Goal: Information Seeking & Learning: Find specific fact

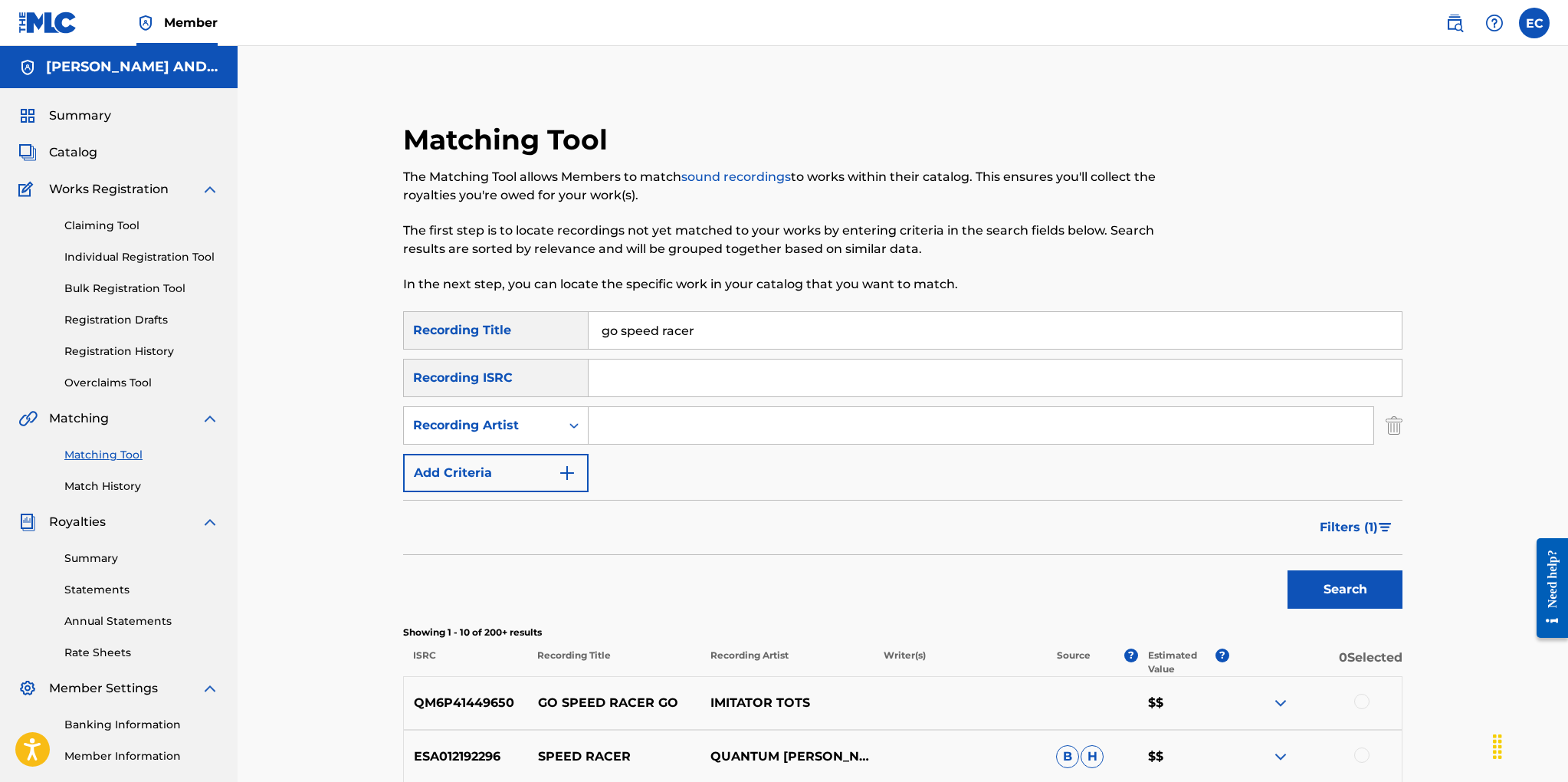
drag, startPoint x: 702, startPoint y: 330, endPoint x: 543, endPoint y: 316, distance: 159.6
click at [543, 316] on div "SearchWithCriteriad9e5a2ae-e236-4a1a-a601-afc02aa46963 Recording Title go speed…" at bounding box center [903, 330] width 1000 height 39
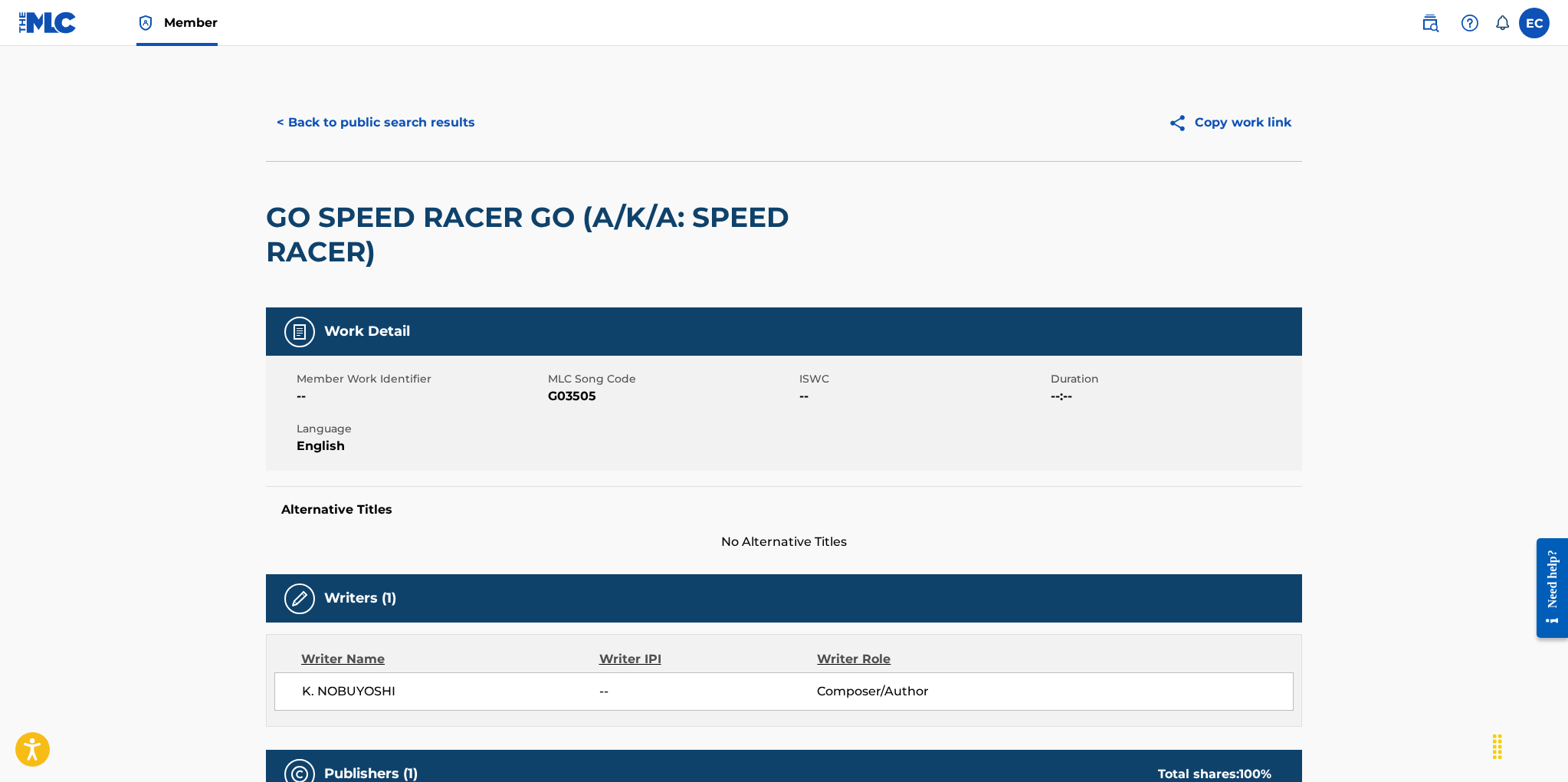
click at [431, 124] on button "< Back to public search results" at bounding box center [375, 123] width 220 height 39
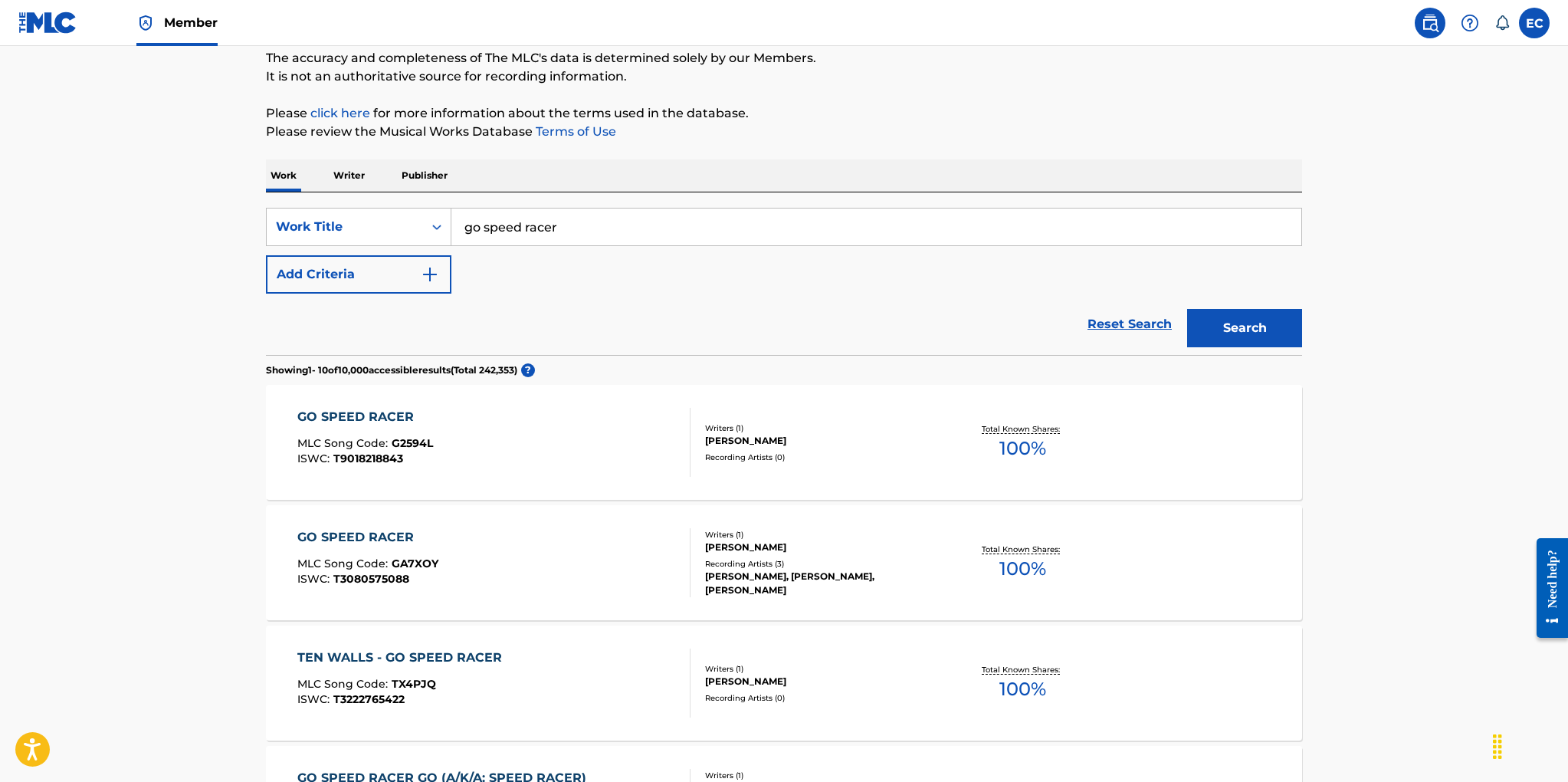
scroll to position [94, 0]
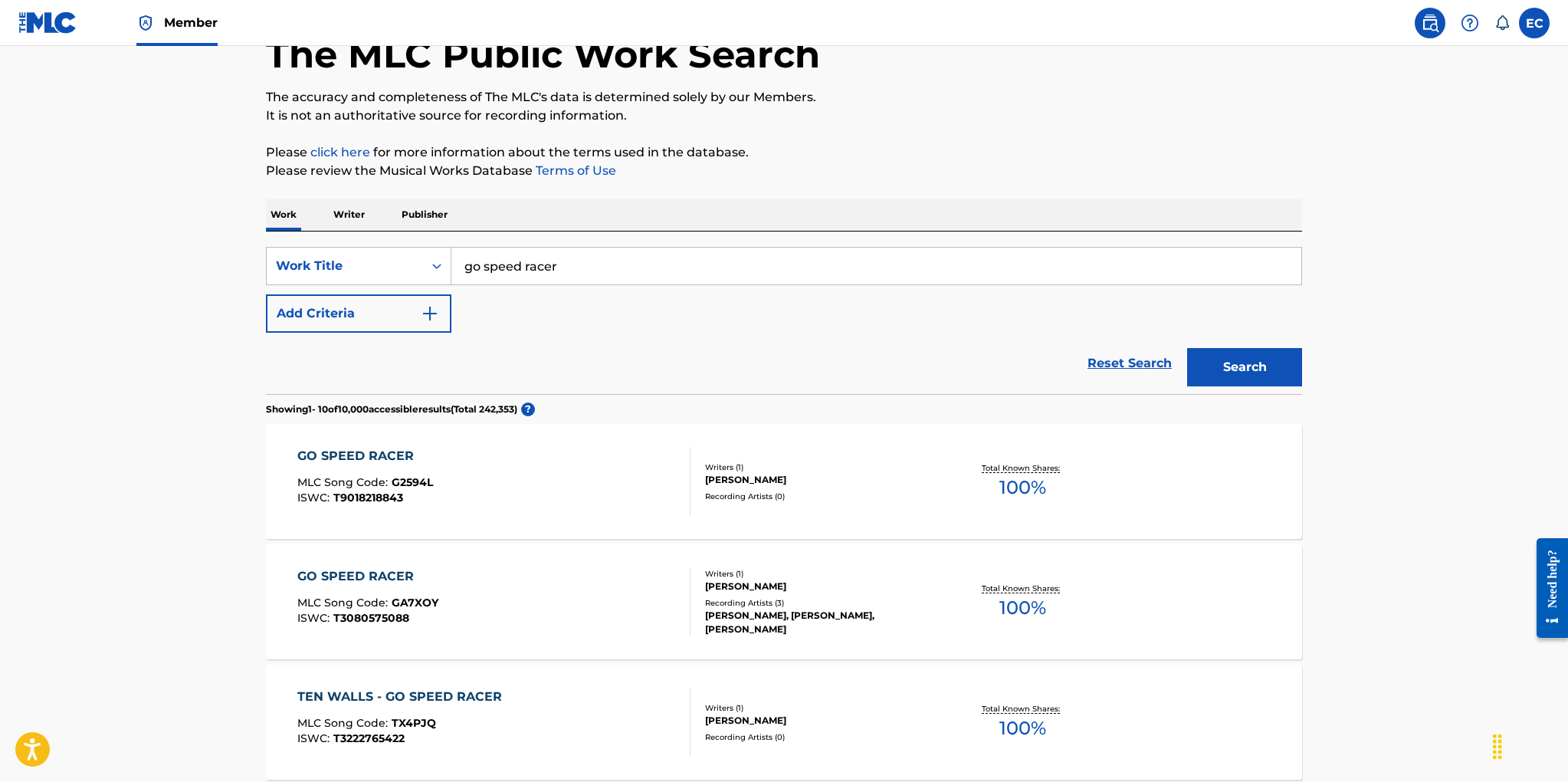
click at [357, 213] on p "Writer" at bounding box center [349, 215] width 41 height 33
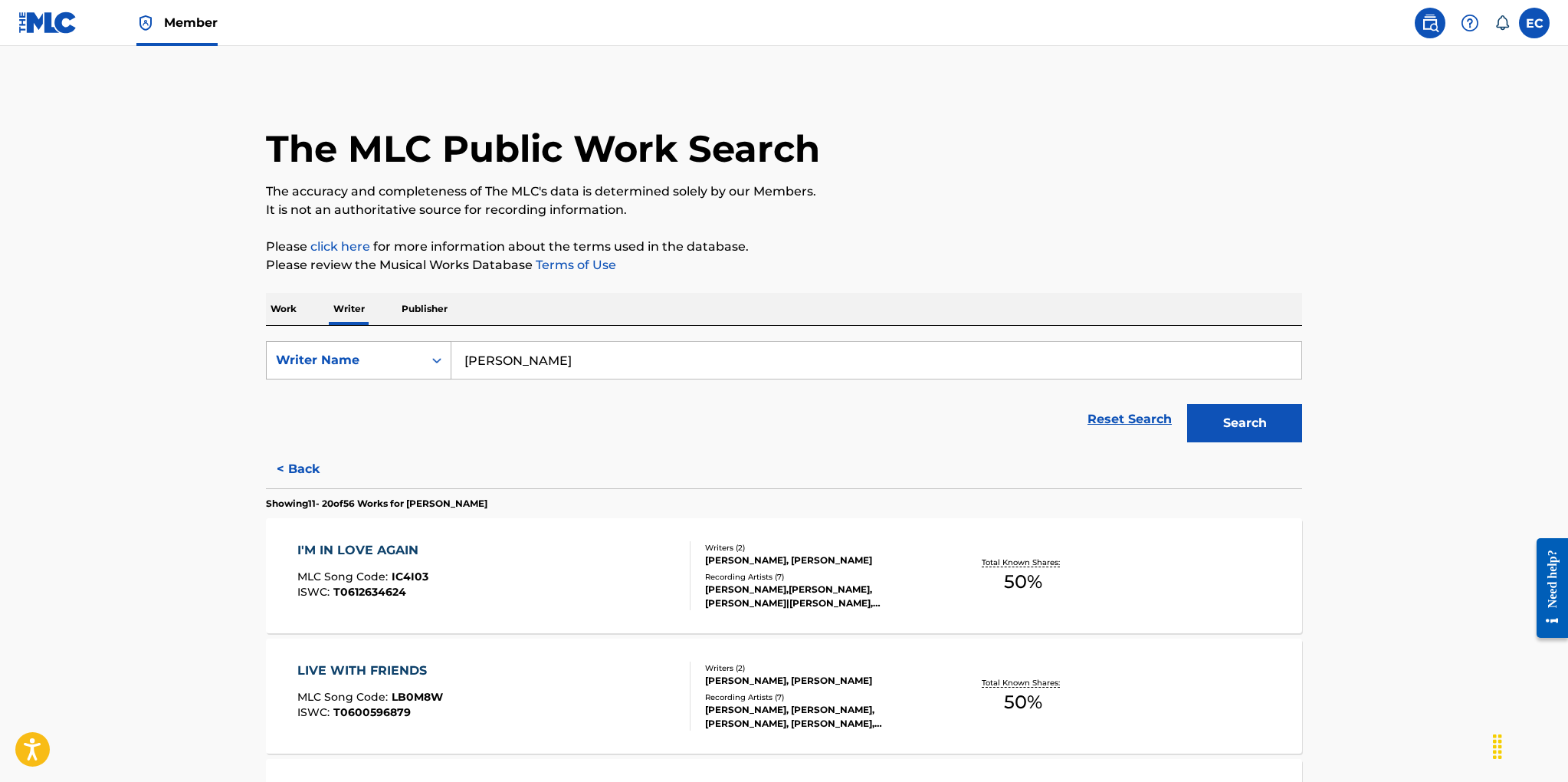
drag, startPoint x: 536, startPoint y: 361, endPoint x: 442, endPoint y: 351, distance: 94.5
click at [442, 351] on div "SearchWithCriteria0679938e-d5cc-468b-bb0b-3d3095552204 Writer Name [PERSON_NAME]" at bounding box center [784, 360] width 1036 height 39
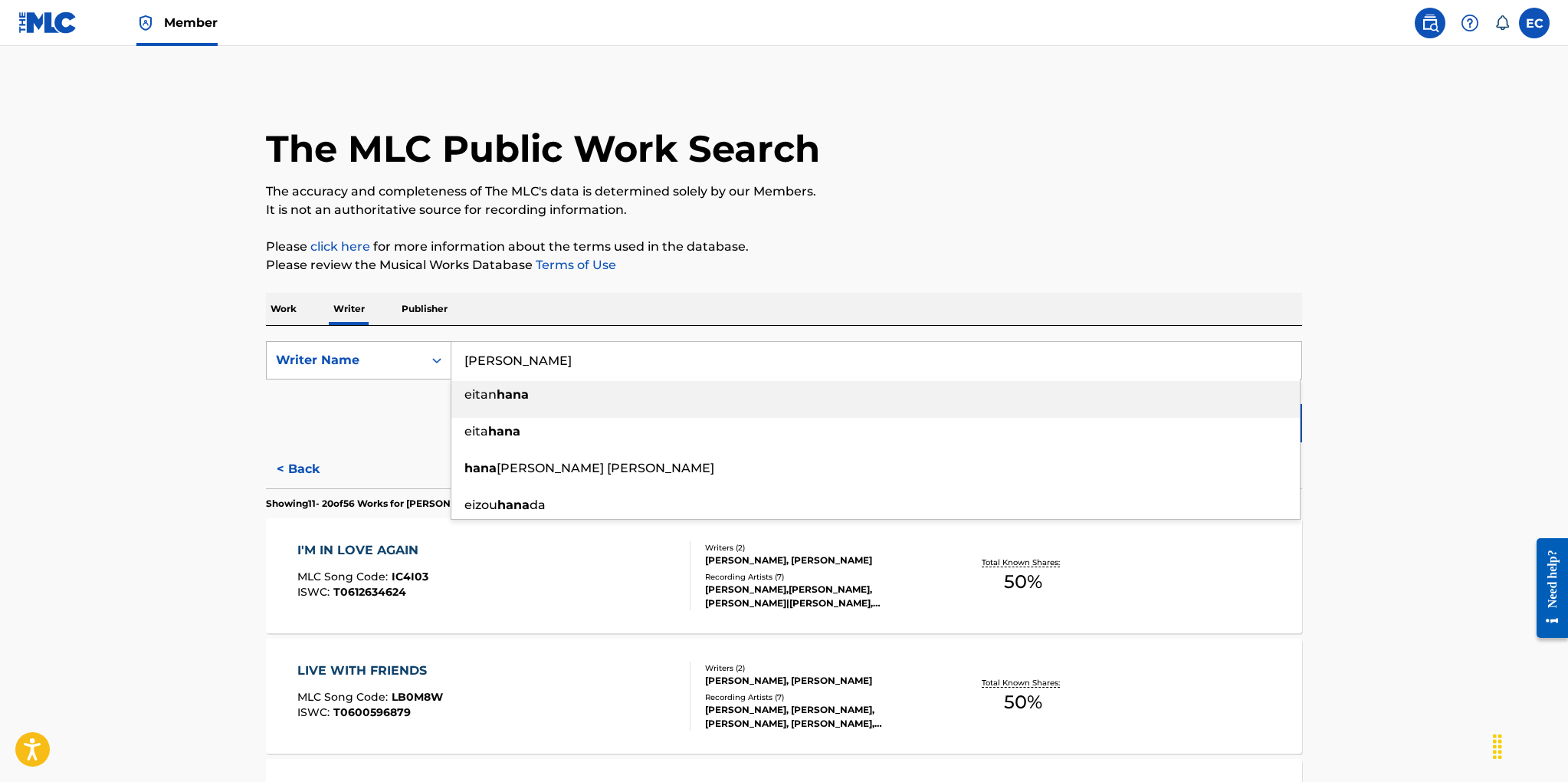
type input "[PERSON_NAME]"
click at [1188, 404] on button "Search" at bounding box center [1245, 423] width 115 height 39
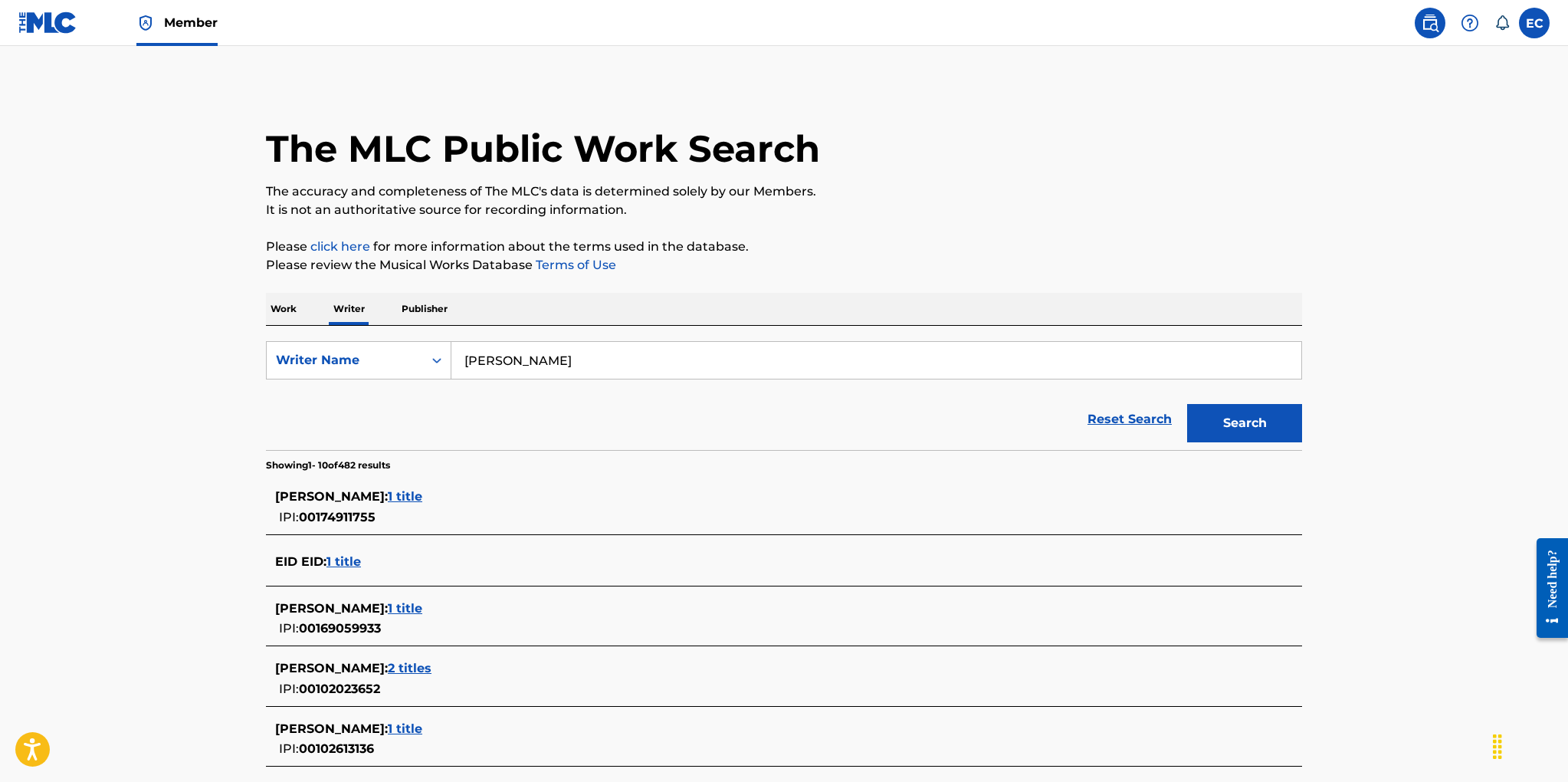
click at [289, 309] on p "Work" at bounding box center [284, 308] width 36 height 33
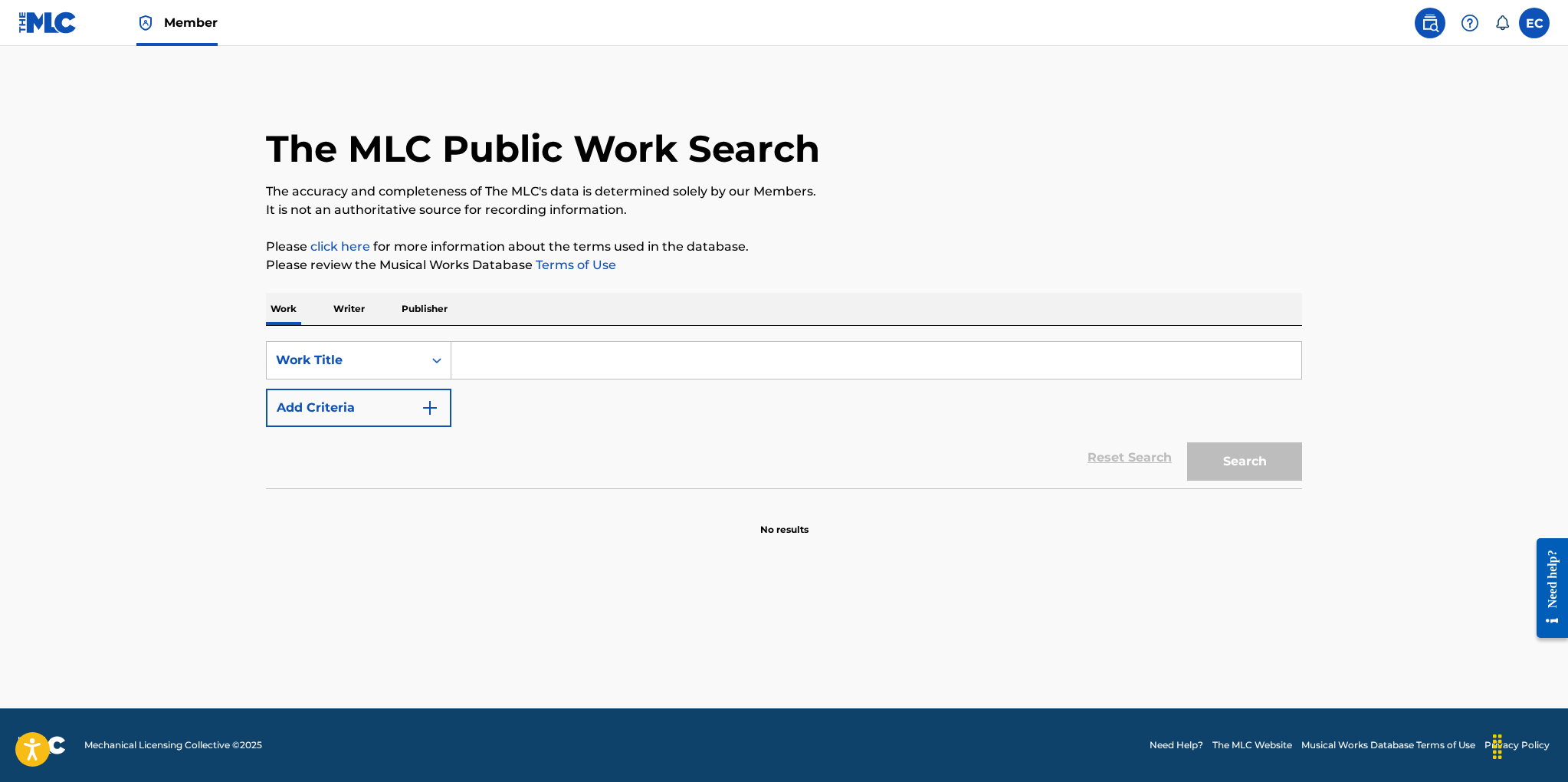
click at [491, 359] on input "Search Form" at bounding box center [876, 360] width 850 height 37
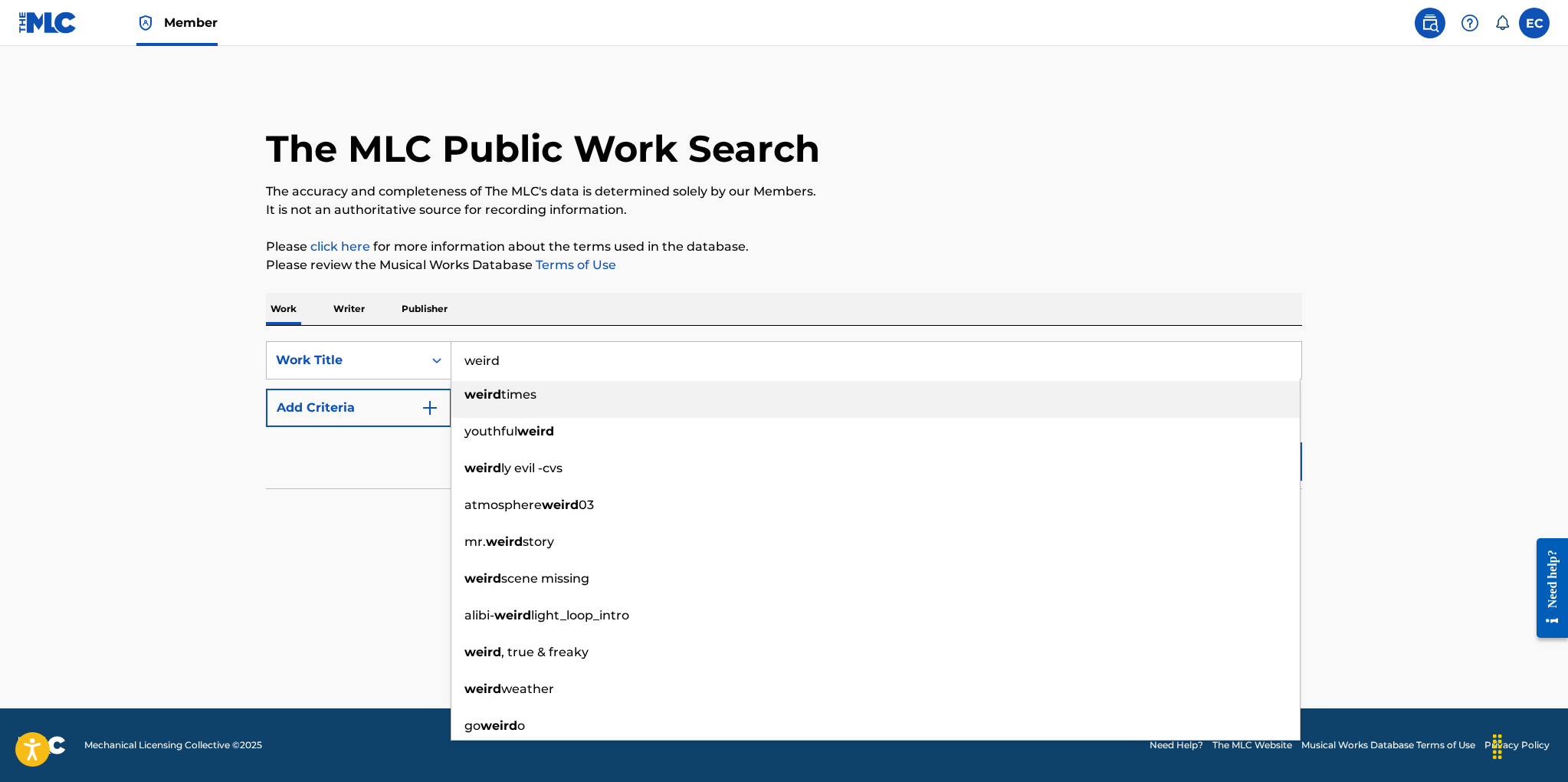
type input "weird"
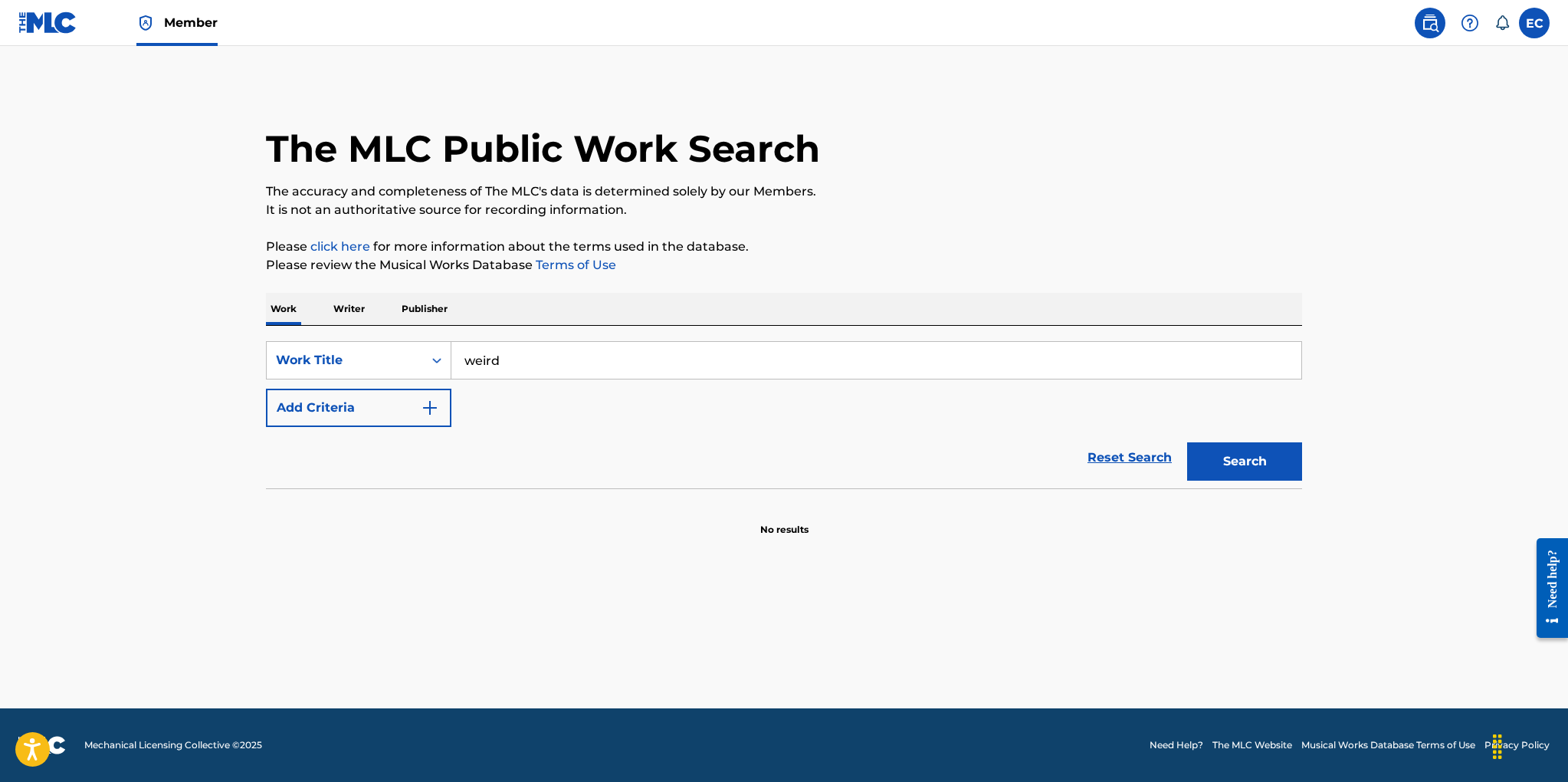
click at [372, 402] on button "Add Criteria" at bounding box center [359, 407] width 186 height 39
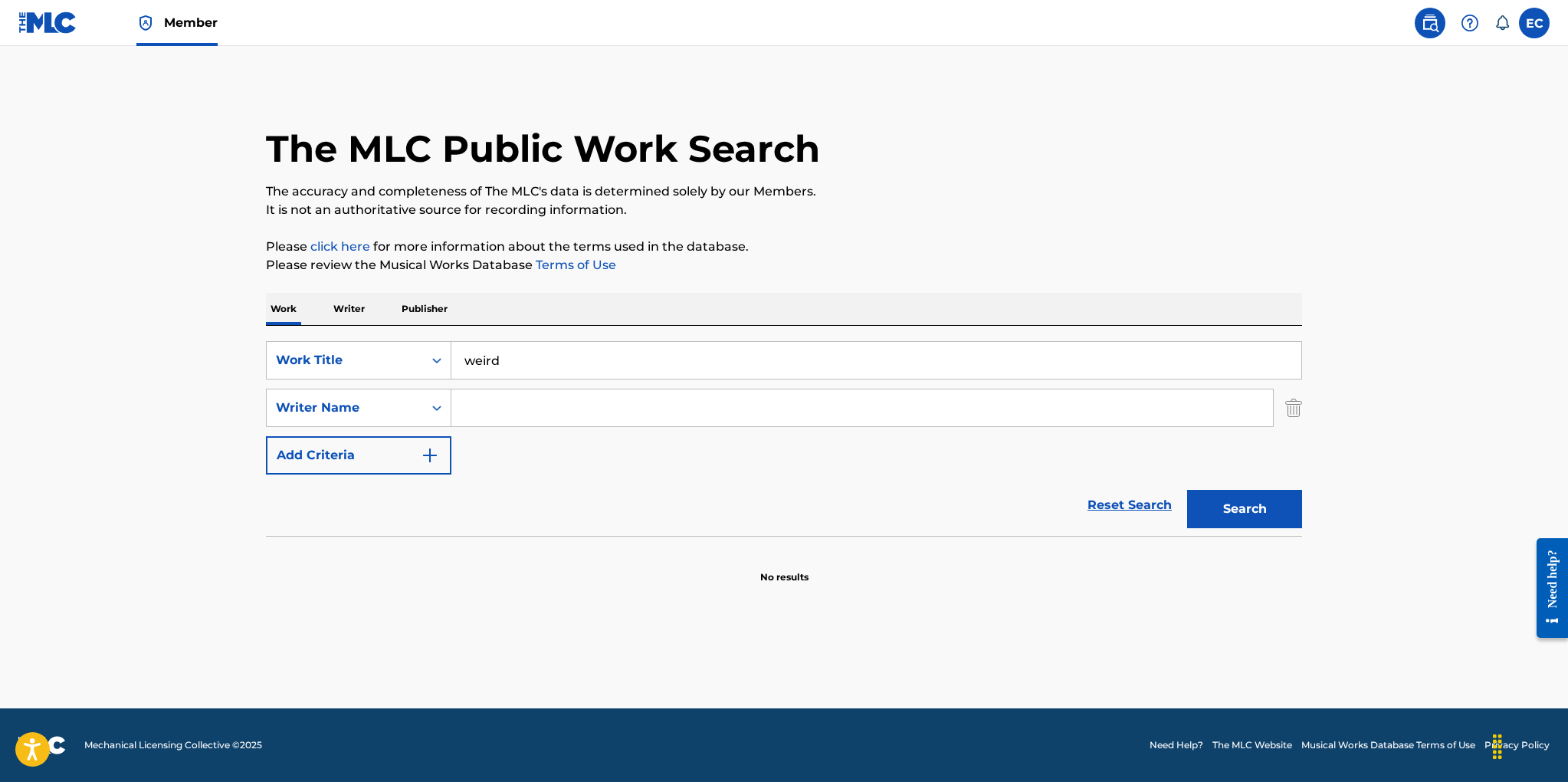
click at [483, 402] on input "Search Form" at bounding box center [863, 407] width 822 height 37
click at [1188, 490] on button "Search" at bounding box center [1245, 509] width 115 height 39
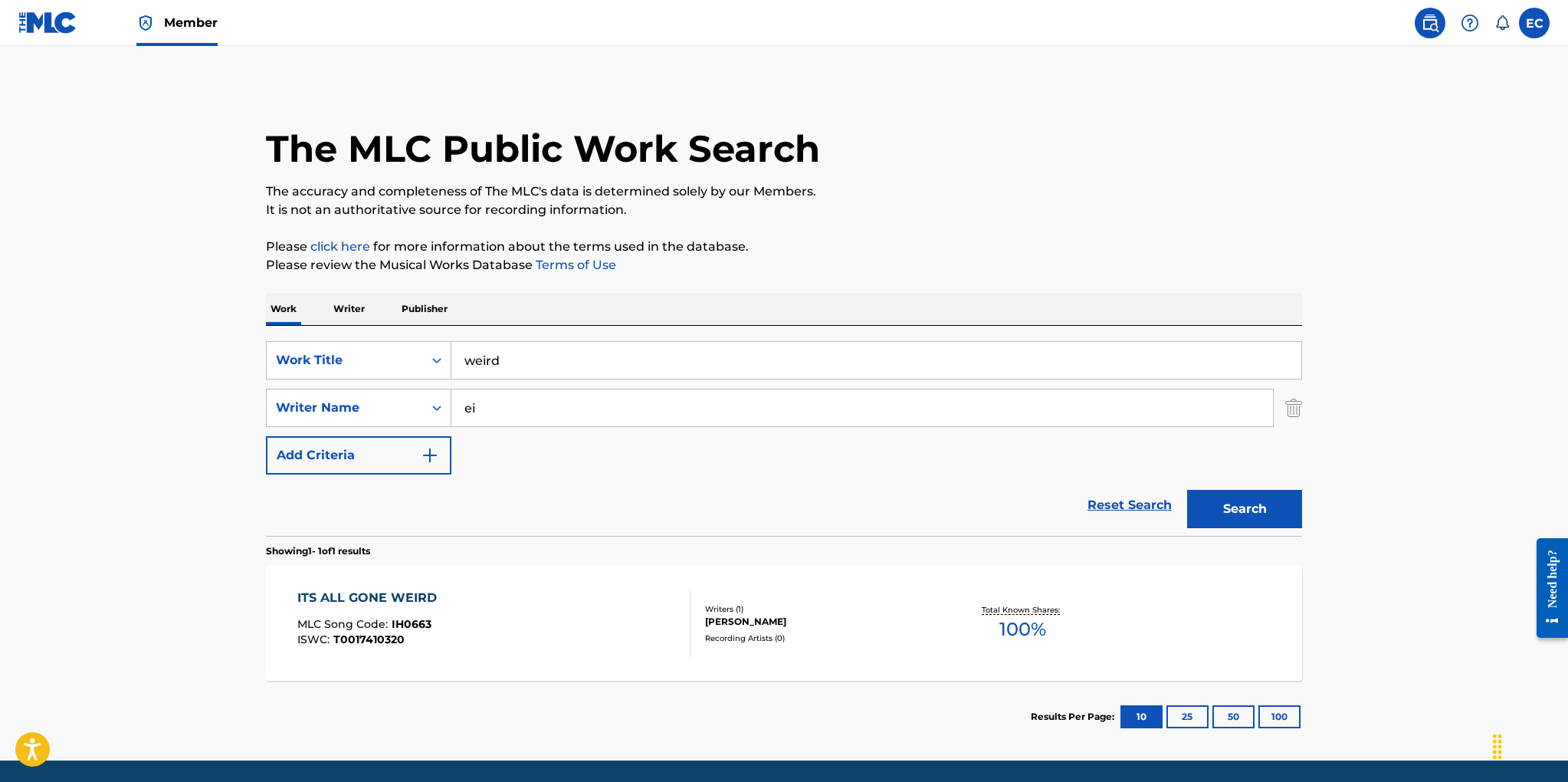
type input "e"
type input "[PERSON_NAME]"
click at [1188, 490] on button "Search" at bounding box center [1245, 509] width 115 height 39
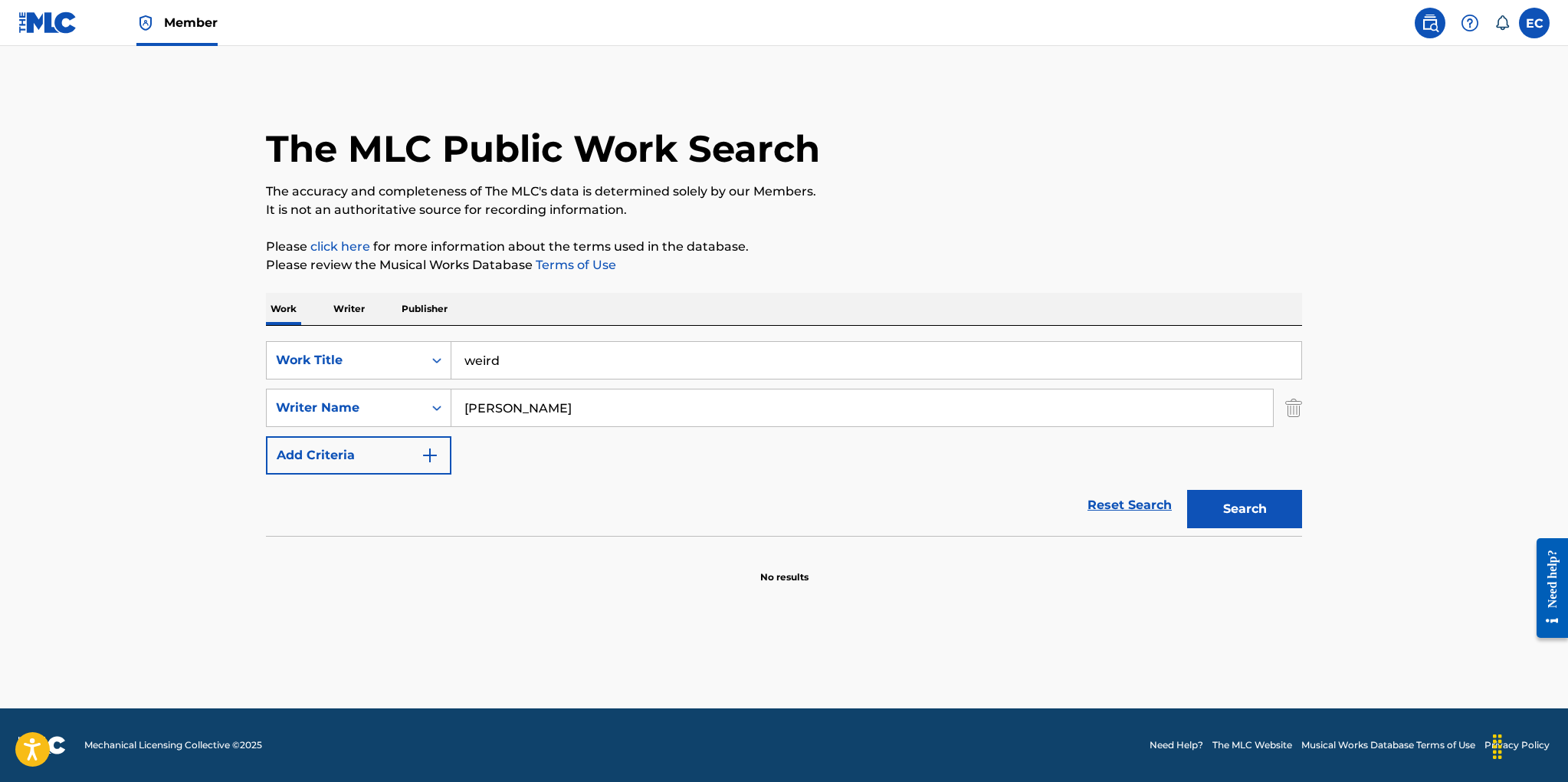
drag, startPoint x: 1247, startPoint y: 507, endPoint x: 1220, endPoint y: 501, distance: 27.7
click at [1244, 505] on button "Search" at bounding box center [1245, 509] width 115 height 39
drag, startPoint x: 506, startPoint y: 363, endPoint x: 448, endPoint y: 360, distance: 58.1
click at [448, 360] on div "SearchWithCriteria9555bd34-2821-40ea-a619-975a3e427ab5 Work Title weird" at bounding box center [784, 360] width 1036 height 39
type input "rythm between your teet"
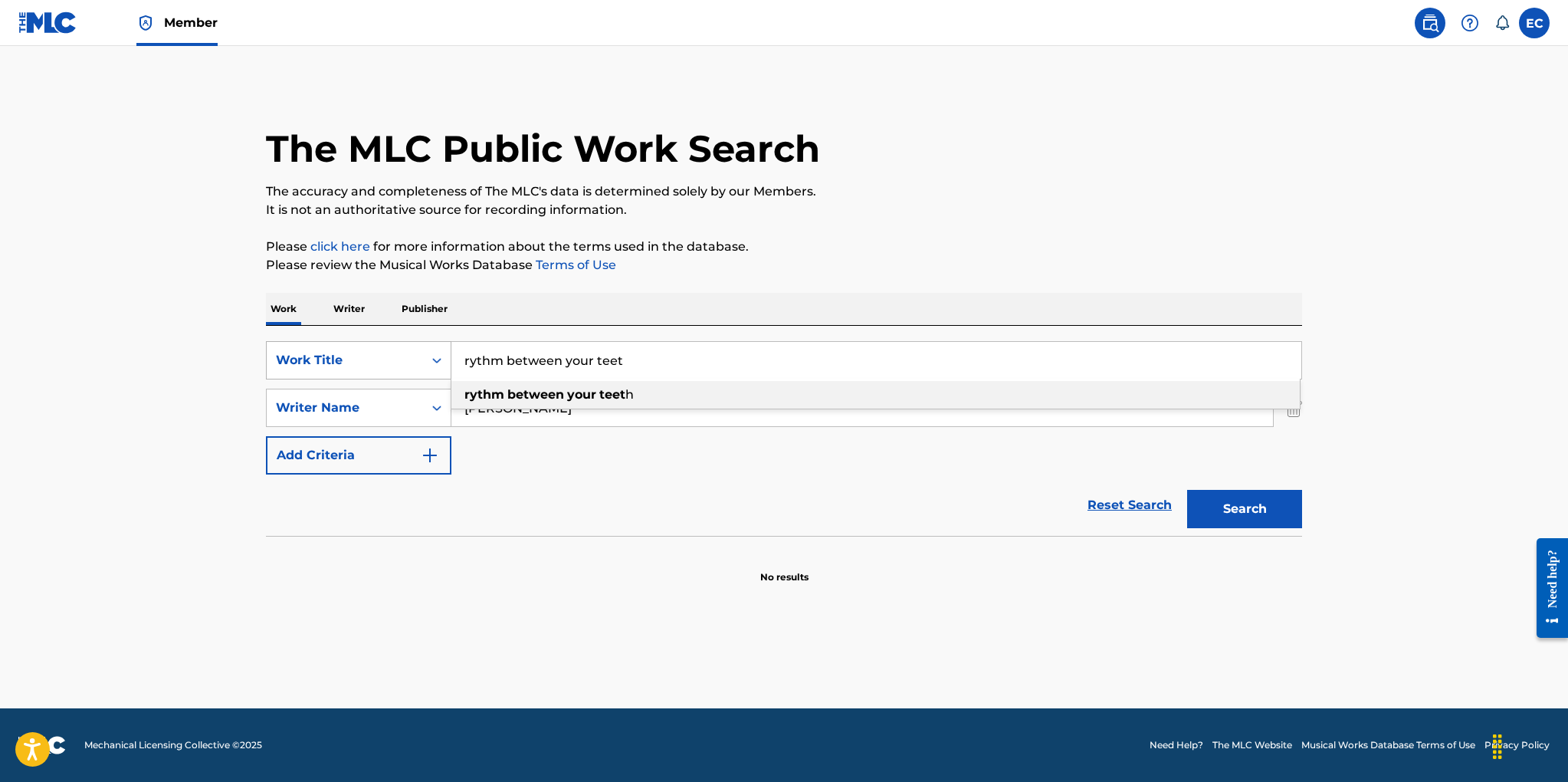
drag, startPoint x: 631, startPoint y: 364, endPoint x: 409, endPoint y: 356, distance: 222.1
click at [409, 356] on div "SearchWithCriteria9555bd34-2821-40ea-a619-975a3e427ab5 Work Title rythm between…" at bounding box center [784, 360] width 1036 height 39
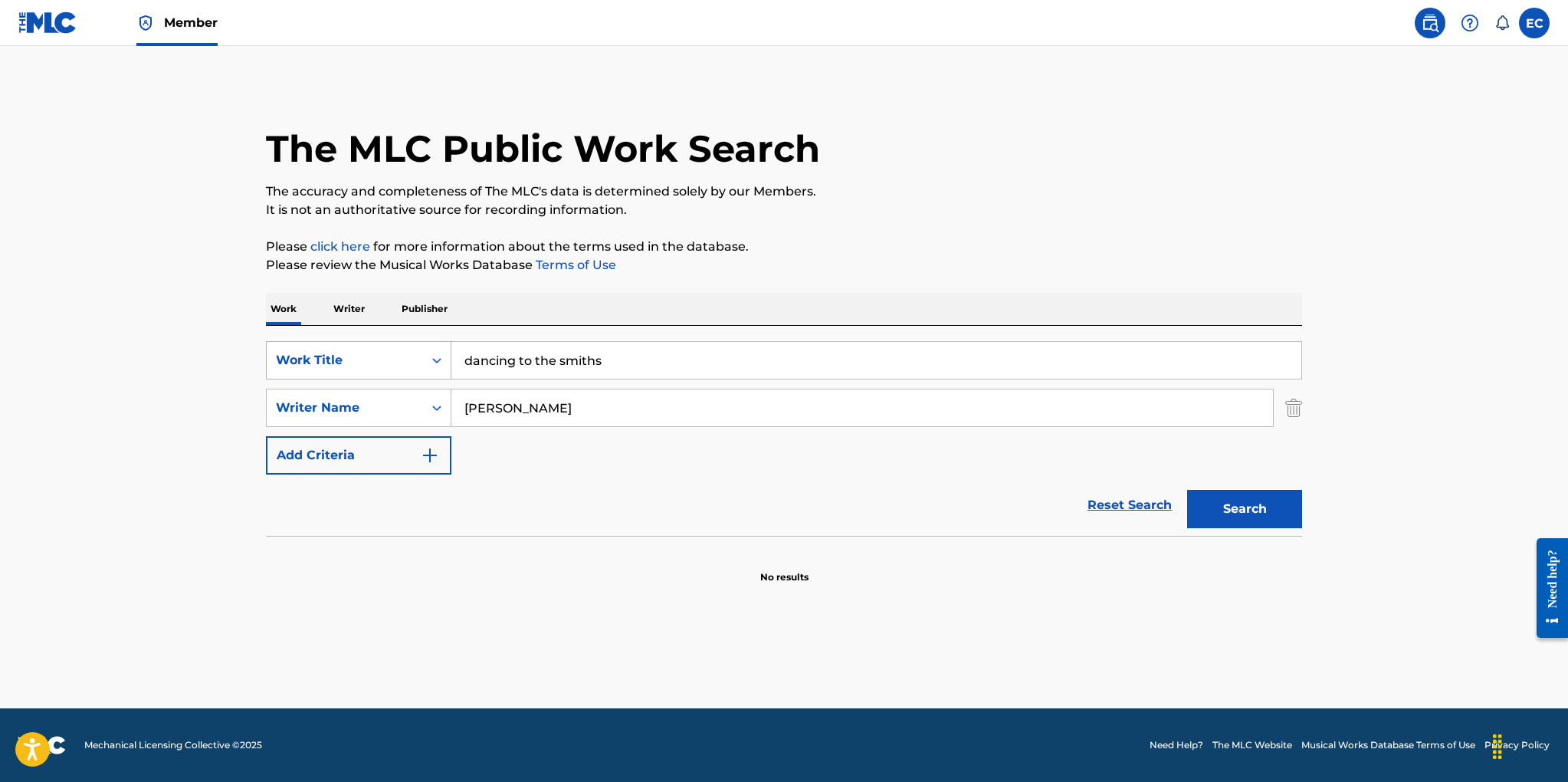
type input "dancing to the smiths"
click at [1188, 490] on button "Search" at bounding box center [1245, 509] width 115 height 39
drag, startPoint x: 535, startPoint y: 408, endPoint x: 424, endPoint y: 410, distance: 111.0
click at [424, 410] on div "SearchWithCriteria733378e1-5aea-463c-9e01-23ec11677bc7 Writer Name [PERSON_NAME]" at bounding box center [784, 407] width 1036 height 39
click at [1247, 511] on button "Search" at bounding box center [1245, 509] width 115 height 39
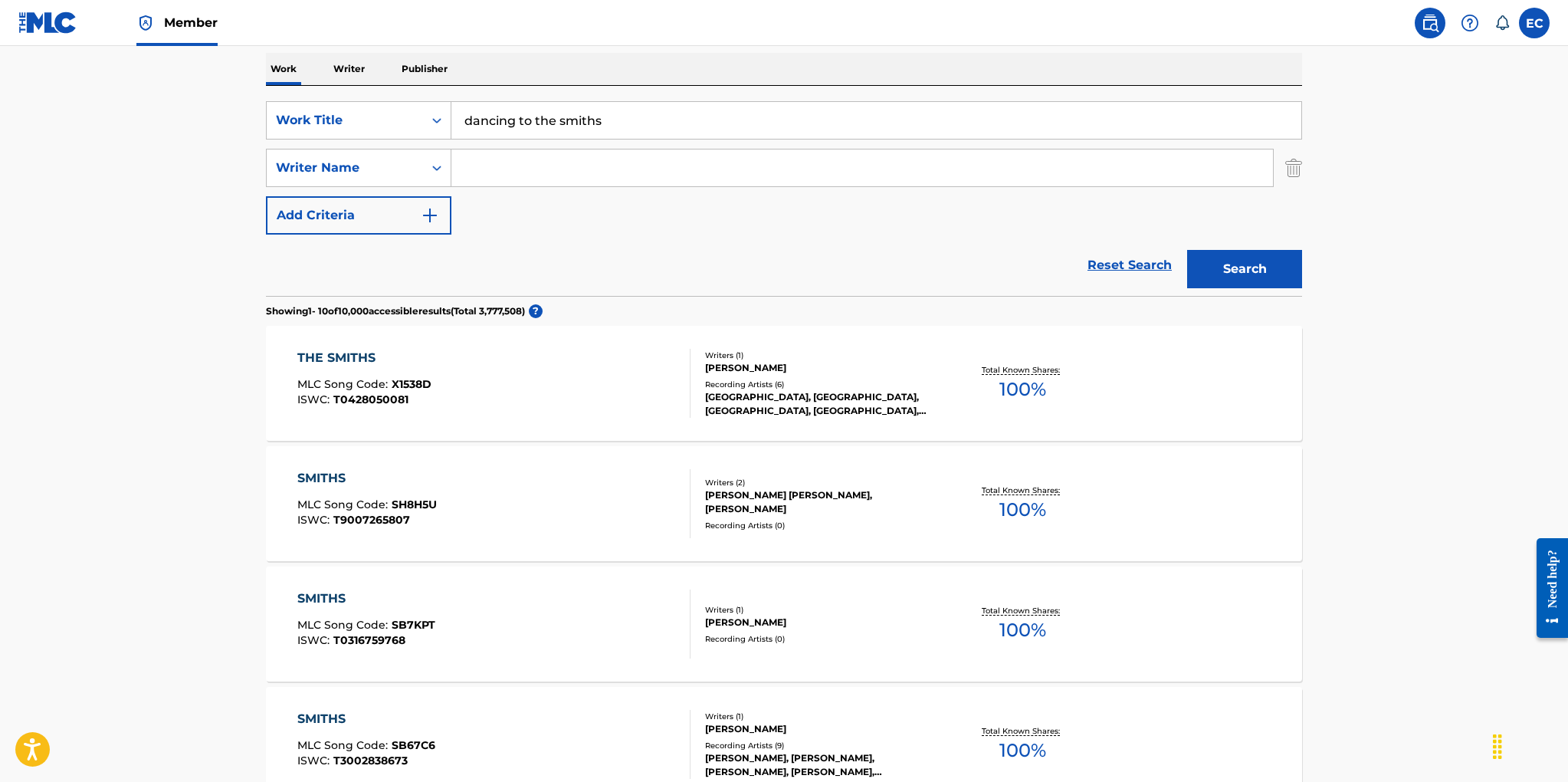
scroll to position [247, 0]
